Goal: Task Accomplishment & Management: Manage account settings

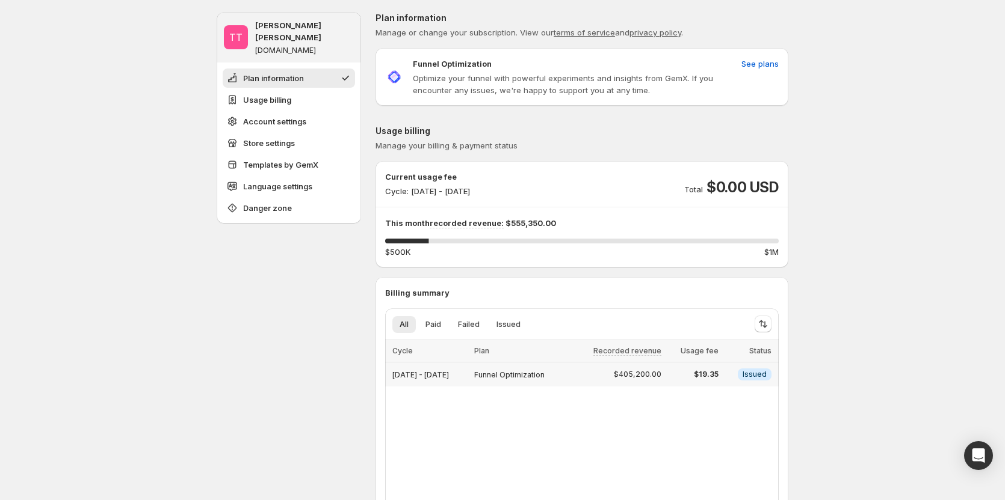
click at [739, 379] on div "Info Issued" at bounding box center [748, 375] width 46 height 12
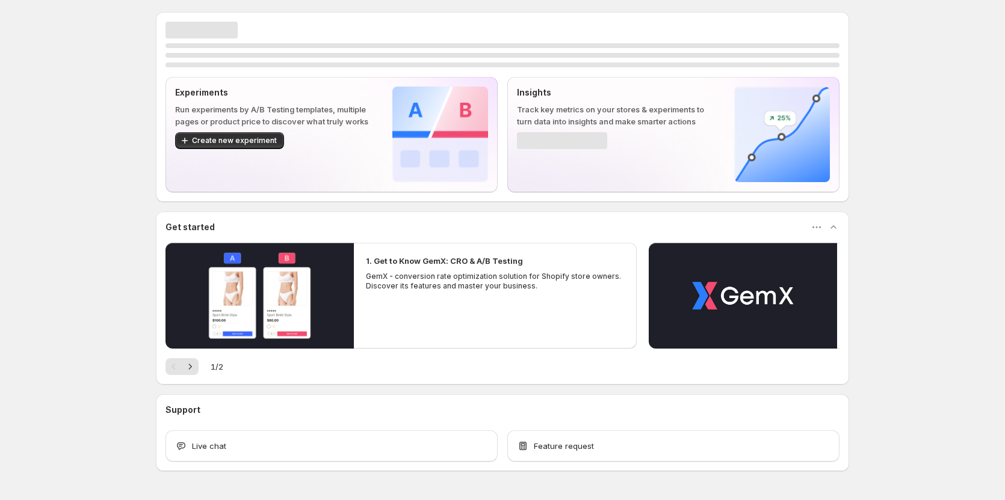
scroll to position [25, 0]
